Goal: Find specific page/section: Find specific page/section

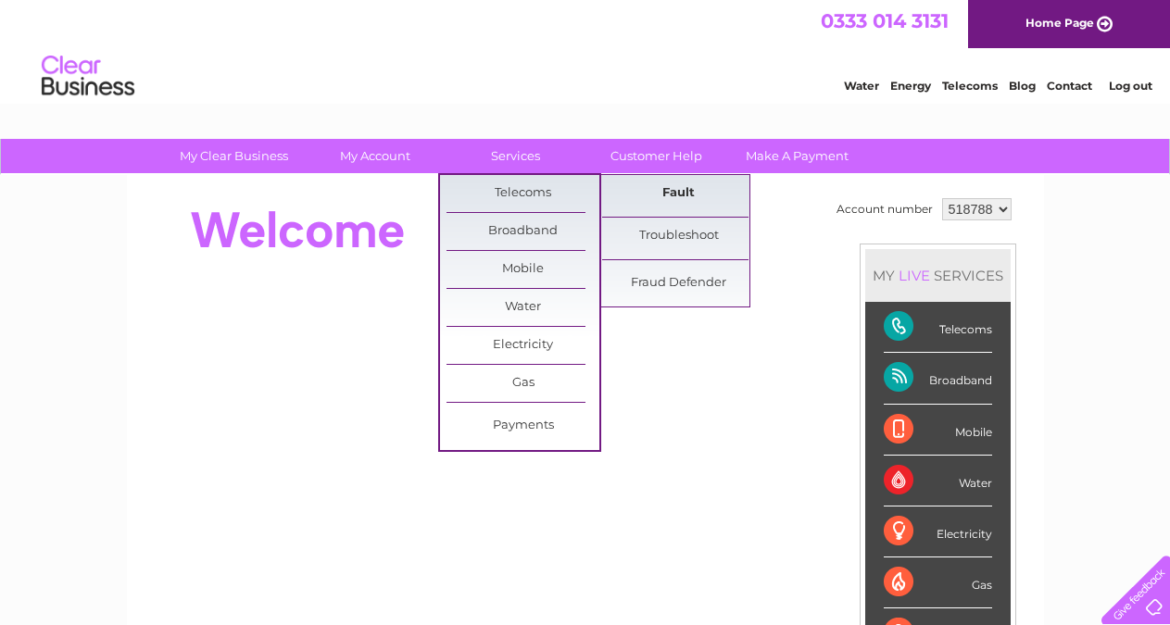
click at [643, 195] on link "Fault" at bounding box center [678, 193] width 153 height 37
click at [677, 194] on link "Fault" at bounding box center [678, 193] width 153 height 37
click at [677, 190] on link "Fault" at bounding box center [678, 193] width 153 height 37
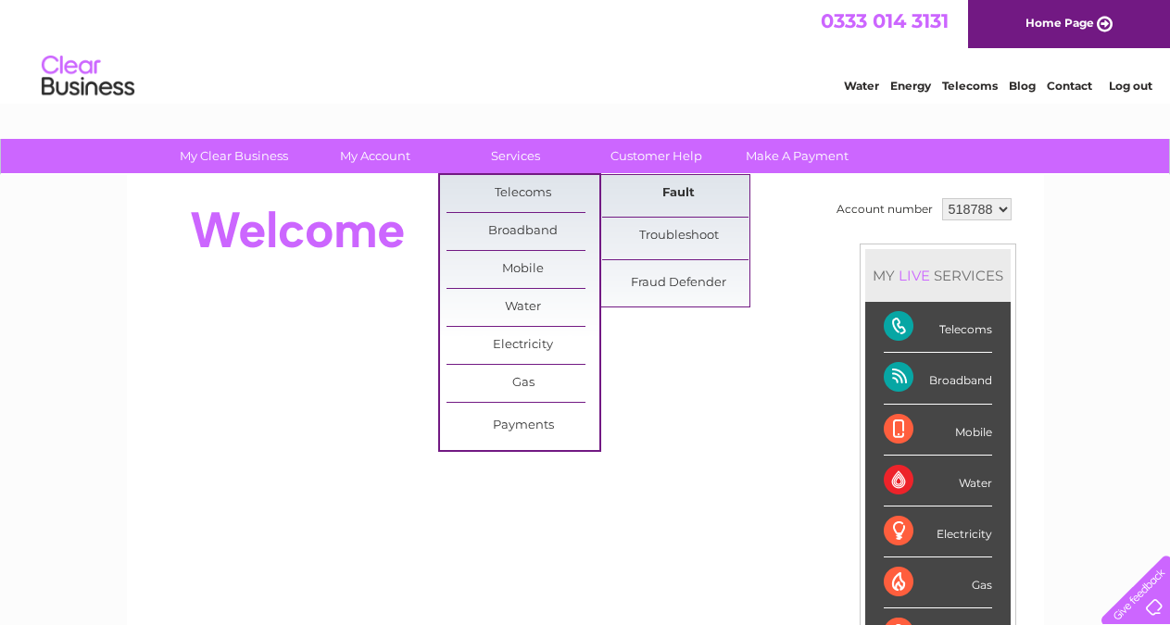
click at [657, 190] on link "Fault" at bounding box center [678, 193] width 153 height 37
click at [681, 192] on link "Fault" at bounding box center [678, 193] width 153 height 37
click at [674, 191] on link "Fault" at bounding box center [678, 193] width 153 height 37
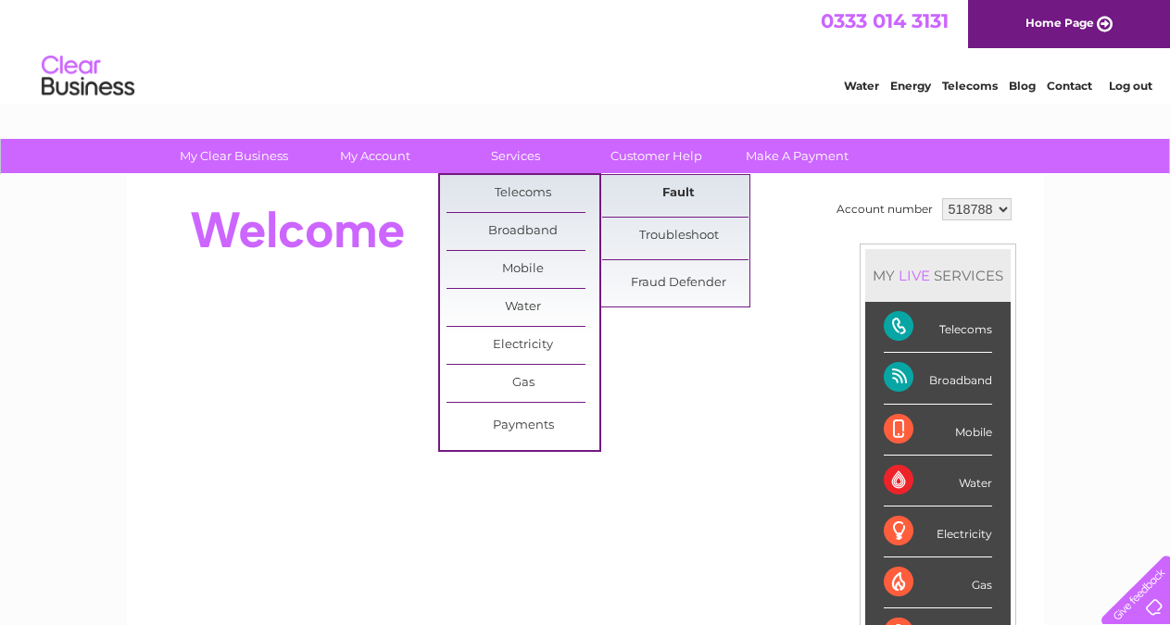
click at [674, 191] on link "Fault" at bounding box center [678, 193] width 153 height 37
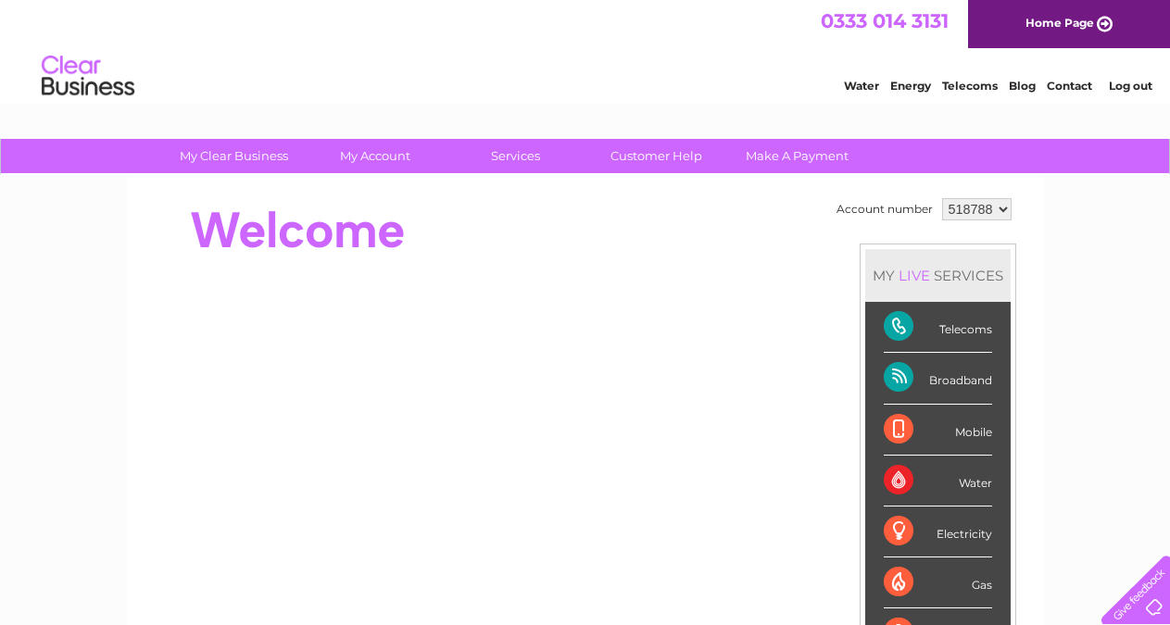
click at [1071, 90] on link "Contact" at bounding box center [1069, 86] width 45 height 14
